Goal: Task Accomplishment & Management: Use online tool/utility

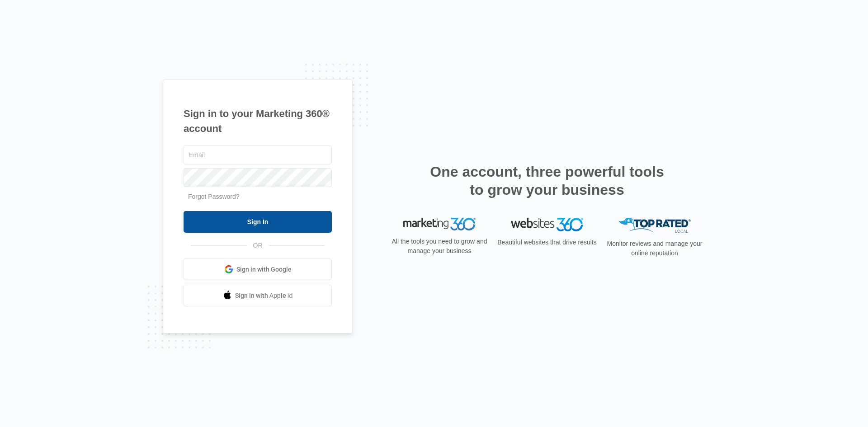
type input "[EMAIL_ADDRESS][DOMAIN_NAME]"
click at [263, 229] on input "Sign In" at bounding box center [258, 222] width 148 height 22
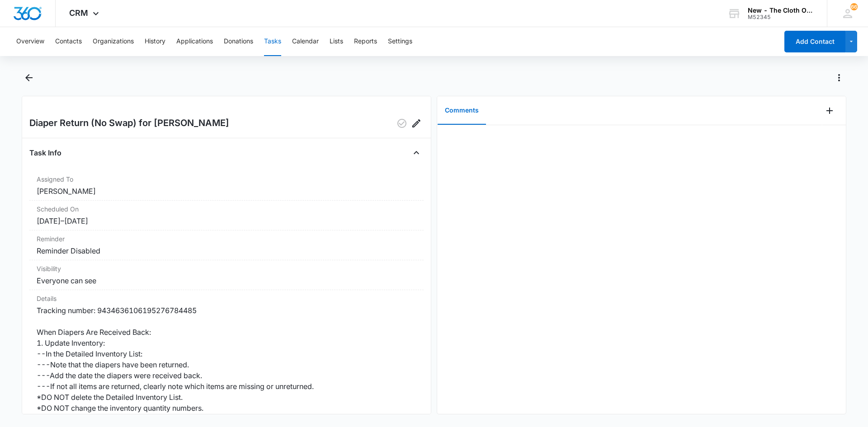
click at [272, 39] on button "Tasks" at bounding box center [272, 41] width 17 height 29
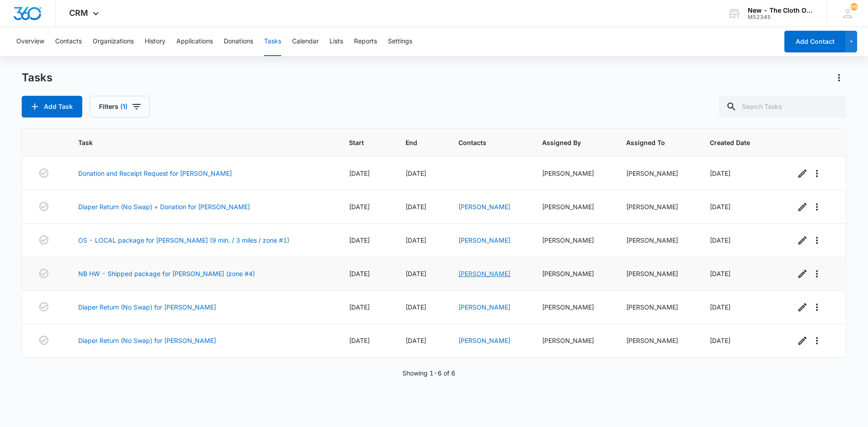
click at [468, 271] on link "[PERSON_NAME]" at bounding box center [485, 274] width 52 height 8
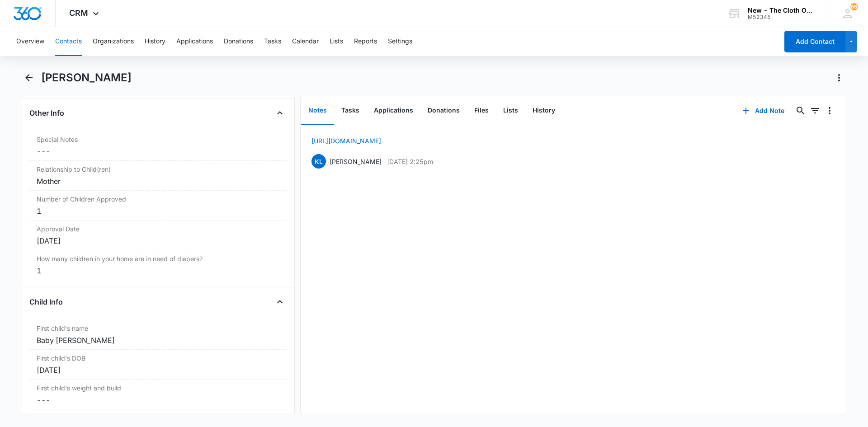
scroll to position [904, 0]
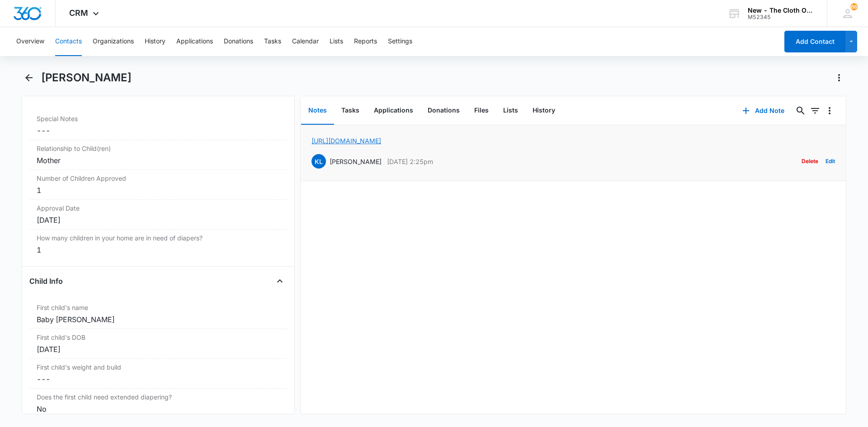
click at [373, 140] on link "[URL][DOMAIN_NAME]" at bounding box center [347, 141] width 70 height 8
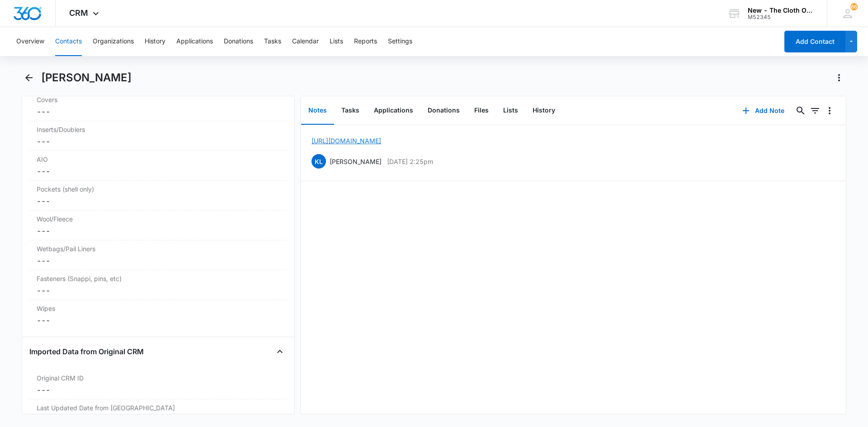
scroll to position [2465, 0]
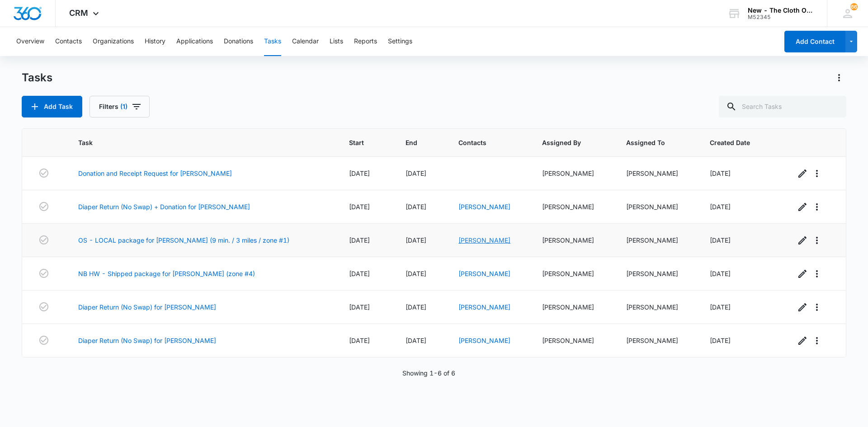
click at [469, 243] on link "[PERSON_NAME]" at bounding box center [485, 240] width 52 height 8
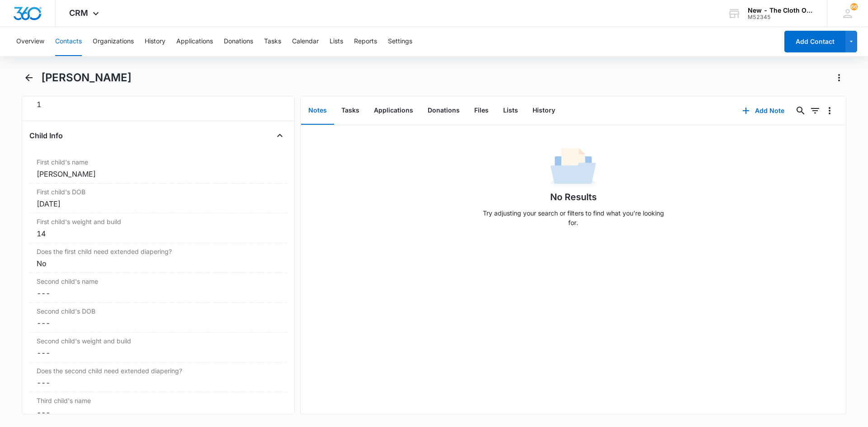
scroll to position [1040, 0]
